Goal: Check status: Check status

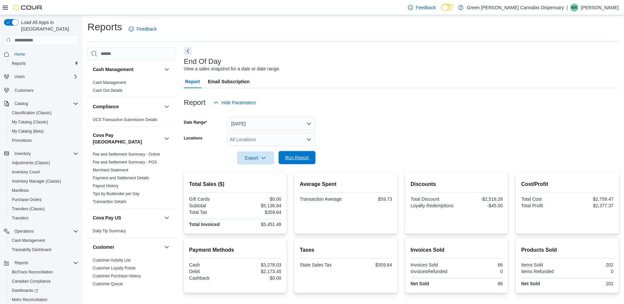
scroll to position [45, 0]
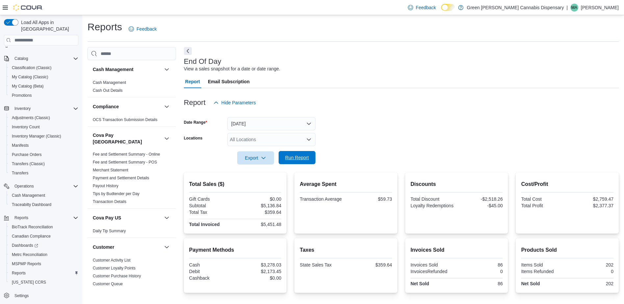
click at [297, 156] on span "Run Report" at bounding box center [297, 157] width 24 height 7
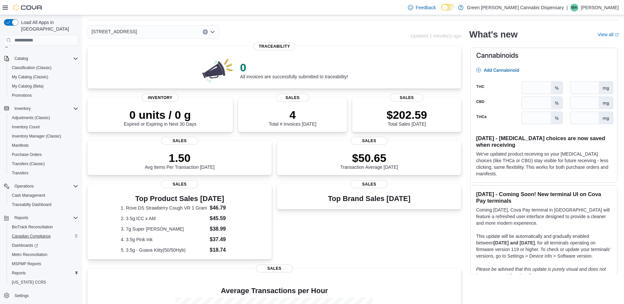
scroll to position [66, 0]
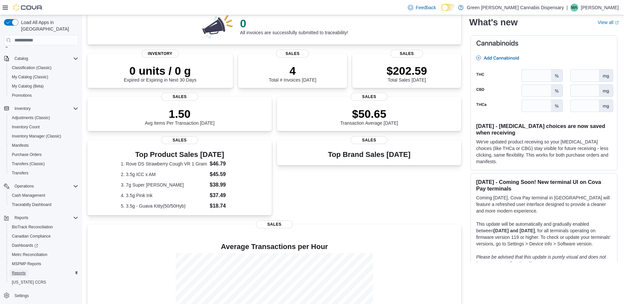
click at [23, 270] on span "Reports" at bounding box center [19, 272] width 14 height 5
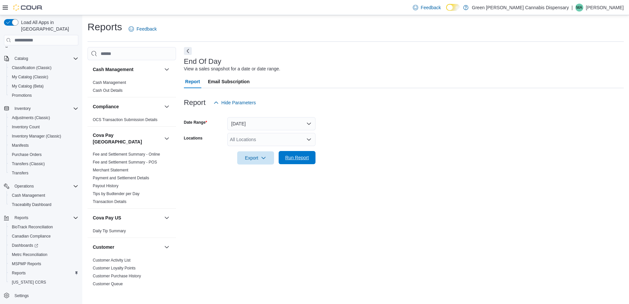
click at [297, 158] on span "Run Report" at bounding box center [297, 157] width 24 height 7
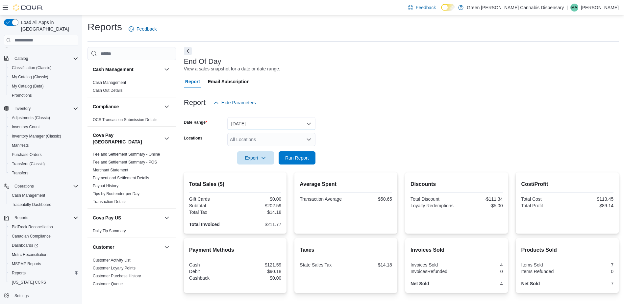
click at [314, 121] on button "Today" at bounding box center [271, 123] width 88 height 13
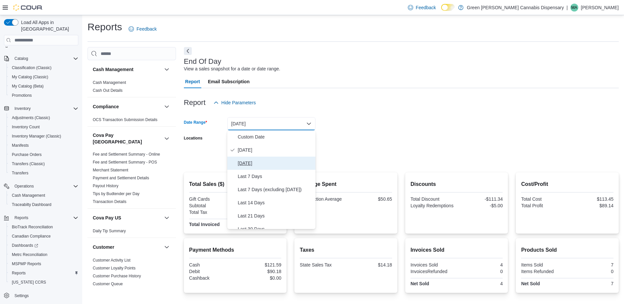
click at [292, 160] on span "Yesterday" at bounding box center [275, 163] width 75 height 8
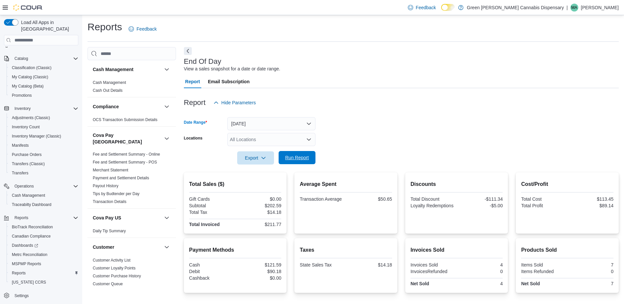
click at [298, 152] on span "Run Report" at bounding box center [296, 157] width 29 height 13
click at [307, 122] on button "Yesterday" at bounding box center [271, 123] width 88 height 13
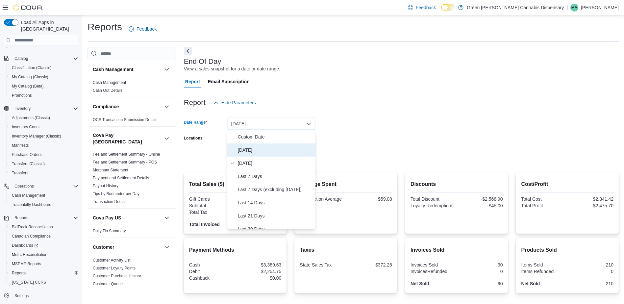
click at [288, 150] on span "[DATE]" at bounding box center [275, 150] width 75 height 8
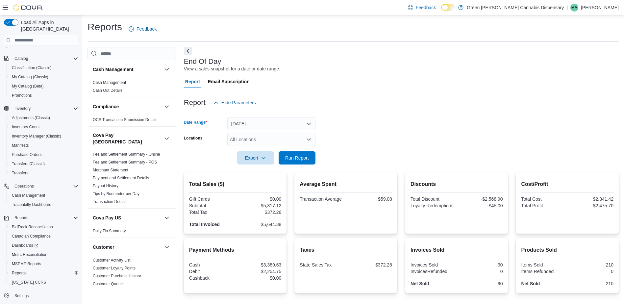
drag, startPoint x: 295, startPoint y: 157, endPoint x: 276, endPoint y: 122, distance: 39.7
click at [296, 156] on span "Run Report" at bounding box center [297, 158] width 24 height 7
